Goal: Find specific page/section: Find specific page/section

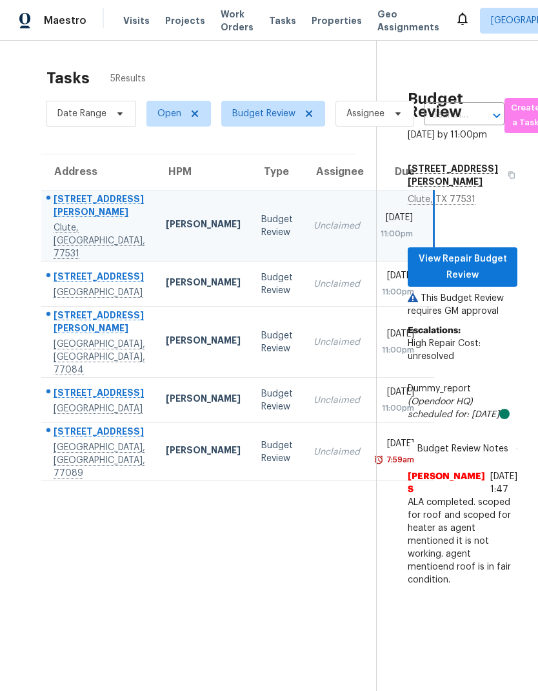
click at [76, 217] on div "[STREET_ADDRESS][PERSON_NAME]" at bounding box center [100, 206] width 92 height 29
click at [82, 221] on div "[STREET_ADDRESS][PERSON_NAME]" at bounding box center [100, 206] width 92 height 29
click at [251, 221] on td "Budget Review" at bounding box center [277, 225] width 52 height 71
click at [484, 263] on span "View Repair Budget Review" at bounding box center [462, 267] width 89 height 32
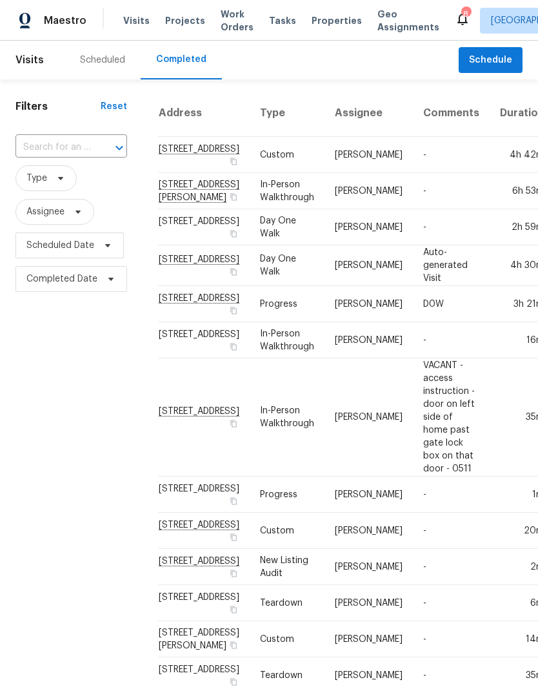
click at [70, 142] on input "text" at bounding box center [53, 148] width 76 height 20
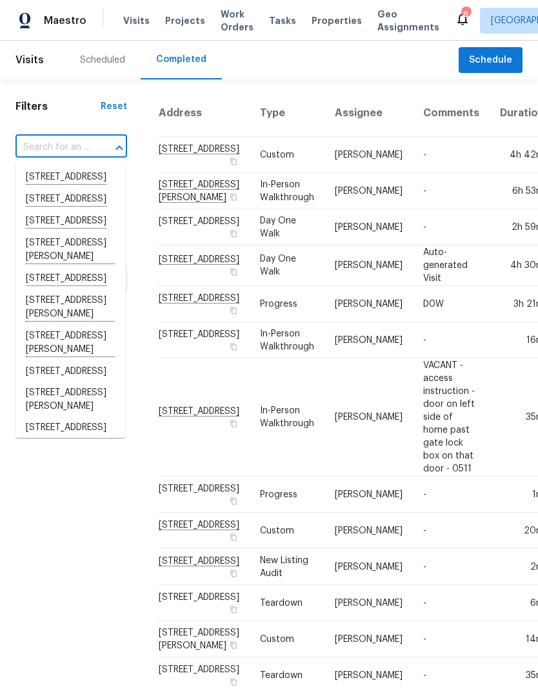
click at [55, 138] on input "text" at bounding box center [53, 148] width 76 height 20
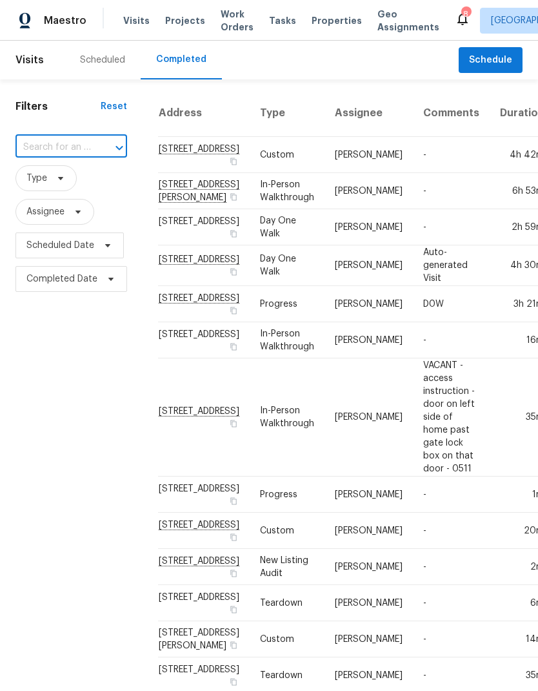
paste input "[STREET_ADDRESS][PERSON_NAME]"
type input "23331 Dukes Run Dr, Spring, TX 77373"
click at [92, 181] on li "23331 Dukes Run Dr, Spring, TX 77373" at bounding box center [70, 184] width 110 height 35
